Goal: Task Accomplishment & Management: Complete application form

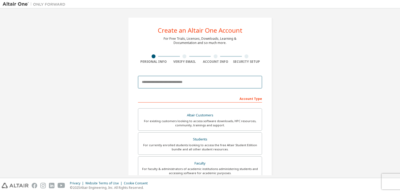
drag, startPoint x: 0, startPoint y: 0, endPoint x: 164, endPoint y: 81, distance: 183.1
click at [164, 81] on input "email" at bounding box center [200, 82] width 124 height 13
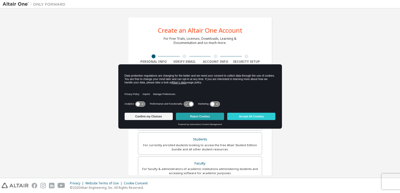
click at [200, 114] on button "Reject Cookies" at bounding box center [200, 116] width 48 height 7
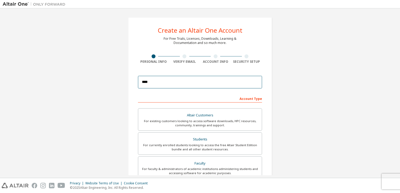
click at [165, 83] on input "****" at bounding box center [200, 82] width 124 height 13
type input "**********"
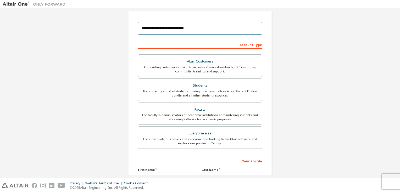
scroll to position [54, 0]
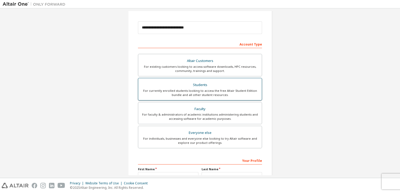
click at [207, 83] on div "Students" at bounding box center [199, 84] width 117 height 7
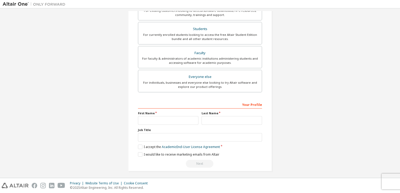
scroll to position [111, 0]
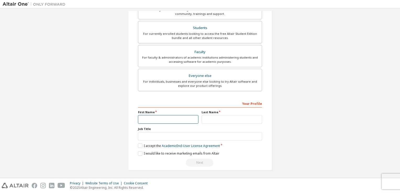
click at [153, 117] on input "text" at bounding box center [168, 119] width 60 height 9
type input "*****"
click at [211, 119] on input "text" at bounding box center [231, 119] width 60 height 9
type input "*******"
click at [123, 134] on div "**********" at bounding box center [200, 38] width 156 height 277
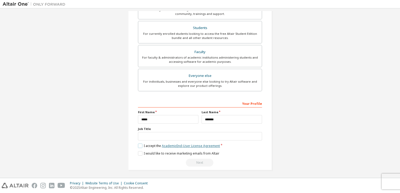
click at [162, 145] on link "Academic End-User License Agreement" at bounding box center [191, 146] width 58 height 4
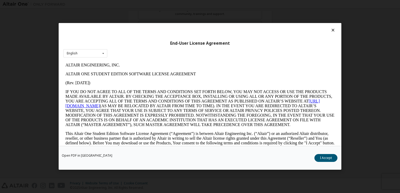
scroll to position [0, 0]
click at [330, 30] on icon at bounding box center [332, 30] width 5 height 5
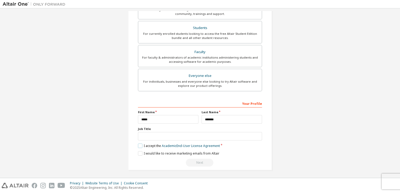
click at [140, 146] on label "I accept the Academic End-User License Agreement" at bounding box center [179, 146] width 82 height 4
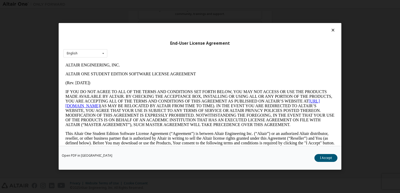
click at [330, 31] on icon at bounding box center [332, 30] width 5 height 5
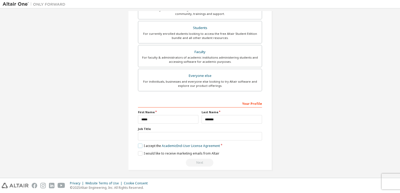
click at [138, 145] on label "I accept the Academic End-User License Agreement" at bounding box center [179, 146] width 82 height 4
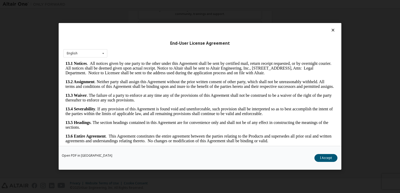
scroll to position [7, 0]
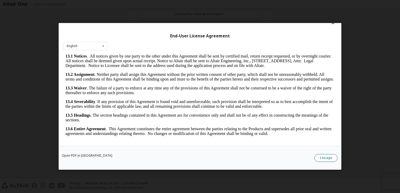
click at [331, 158] on button "I Accept" at bounding box center [325, 158] width 23 height 8
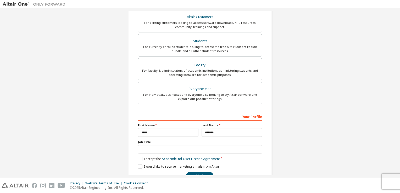
scroll to position [111, 0]
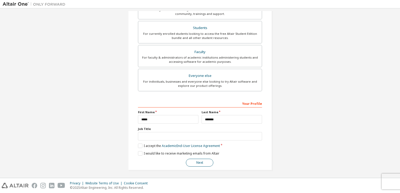
click at [192, 162] on button "Next" at bounding box center [199, 163] width 27 height 8
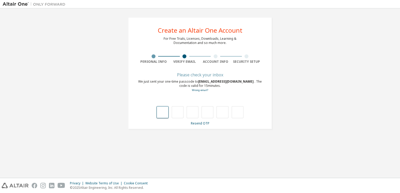
type input "*"
click at [206, 112] on input "text" at bounding box center [207, 112] width 12 height 12
type input "*"
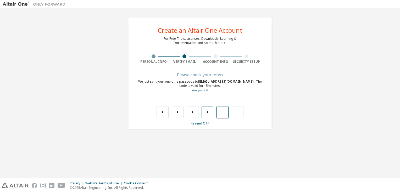
type input "*"
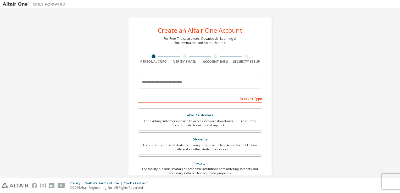
click at [176, 80] on input "email" at bounding box center [200, 82] width 124 height 13
